Goal: Information Seeking & Learning: Learn about a topic

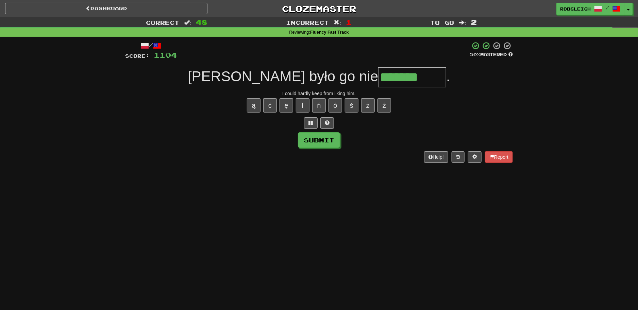
type input "*******"
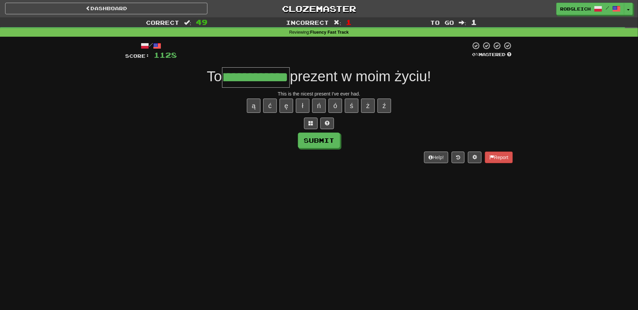
type input "**********"
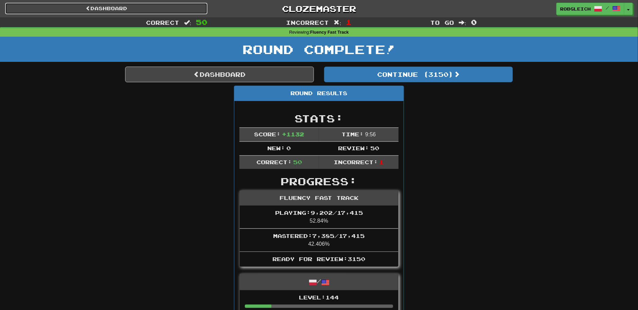
click at [119, 11] on link "Dashboard" at bounding box center [106, 9] width 202 height 12
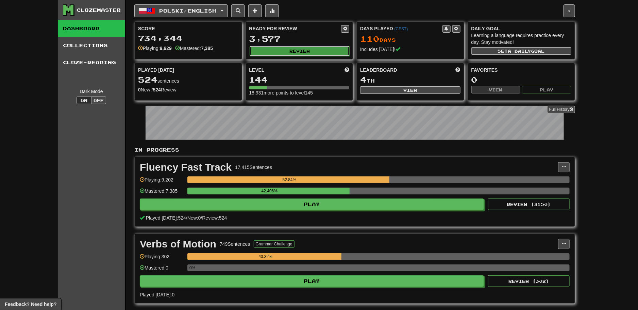
click at [309, 49] on button "Review" at bounding box center [300, 51] width 100 height 10
